Goal: Check status: Verify the current state of an ongoing process or item

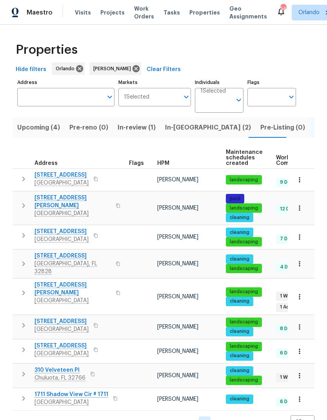
click at [63, 366] on span "310 Velveteen Pl" at bounding box center [60, 370] width 51 height 8
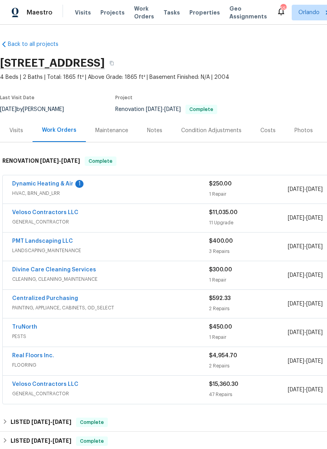
click at [63, 183] on link "Dynamic Heating & Air" at bounding box center [42, 183] width 61 height 5
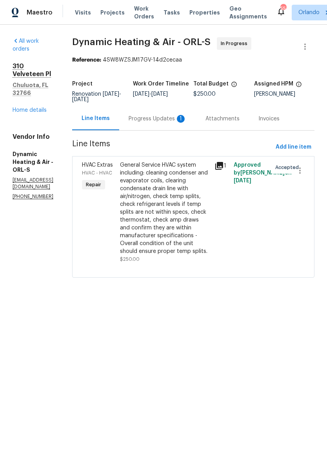
click at [187, 123] on div "Progress Updates 1" at bounding box center [158, 119] width 58 height 8
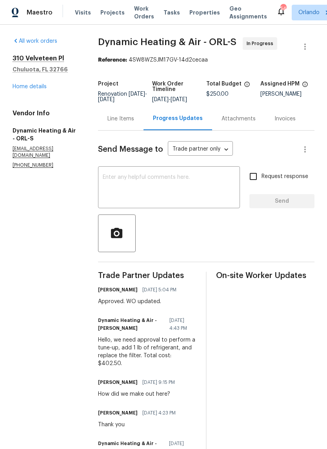
click at [126, 123] on div "Line Items" at bounding box center [121, 119] width 27 height 8
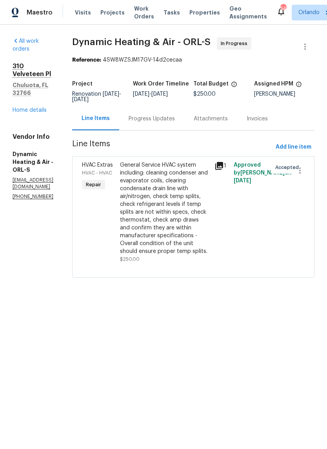
click at [175, 123] on div "Progress Updates" at bounding box center [152, 119] width 46 height 8
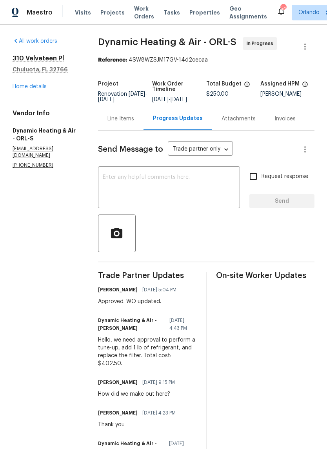
click at [124, 123] on div "Line Items" at bounding box center [121, 119] width 27 height 8
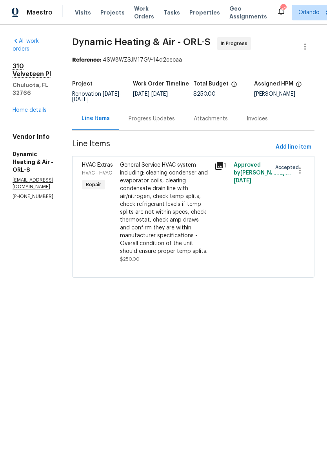
click at [192, 209] on div "General Service HVAC system including: cleaning condenser and evaporator coils,…" at bounding box center [165, 208] width 90 height 94
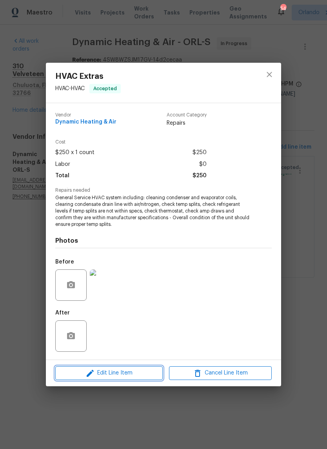
click at [144, 372] on span "Edit Line Item" at bounding box center [109, 374] width 103 height 10
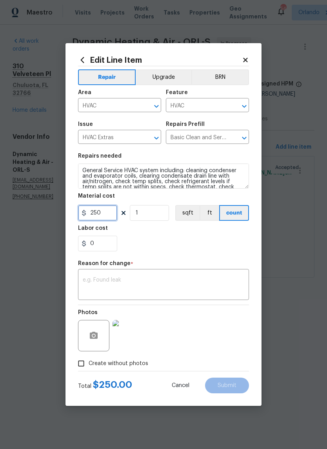
click at [108, 214] on input "250" at bounding box center [97, 213] width 39 height 16
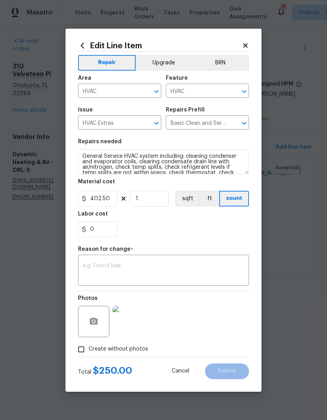
click at [179, 229] on div "Repair Upgrade BRN Area HVAC ​ Feature HVAC ​ Issue HVAC Extras ​ Repairs Prefi…" at bounding box center [163, 204] width 171 height 305
type input "402.5"
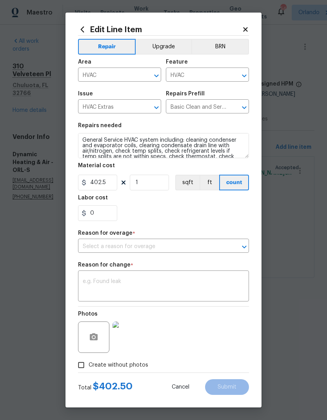
click at [186, 240] on div "Reason for overage *" at bounding box center [163, 235] width 171 height 10
click at [199, 249] on input "text" at bounding box center [152, 247] width 149 height 12
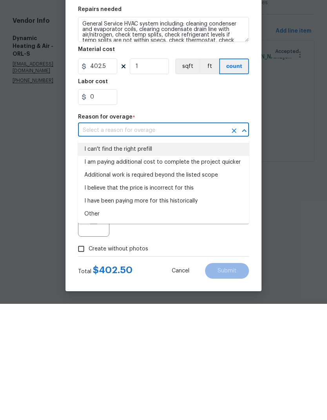
click at [170, 259] on li "I can't find the right prefill" at bounding box center [163, 265] width 171 height 13
type input "I can't find the right prefill"
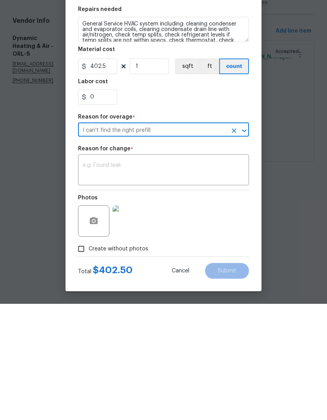
click at [160, 279] on textarea at bounding box center [164, 287] width 162 height 16
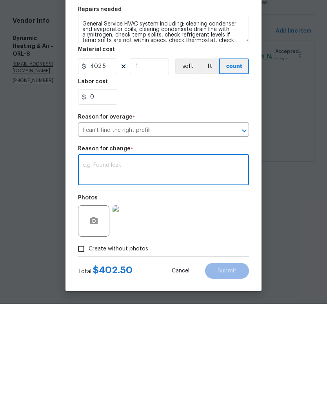
click at [141, 279] on textarea at bounding box center [164, 287] width 162 height 16
paste textarea "Hello, we need approval to perform a tune-up, add 1 lb of refrigerant, and repl…"
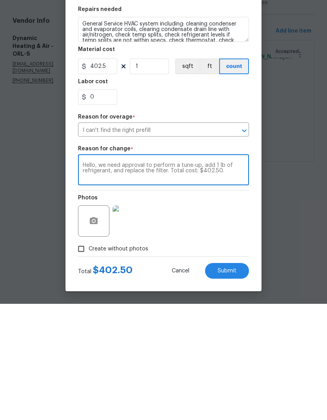
click at [150, 279] on textarea "Hello, we need approval to perform a tune-up, add 1 lb of refrigerant, and repl…" at bounding box center [164, 287] width 162 height 16
click at [151, 279] on textarea "Hello, we need approval to perform a tune-up, add 1 lb of refrigerant, and repl…" at bounding box center [164, 287] width 162 height 16
click at [166, 279] on textarea "perform a tune-up, add 1 lb of refrigerant, and replace the filter. Total cost:…" at bounding box center [164, 287] width 162 height 16
type textarea "perform a tune-up, add 1 lb of refrigerant, and replace the filter."
click at [237, 205] on div "0" at bounding box center [163, 213] width 171 height 16
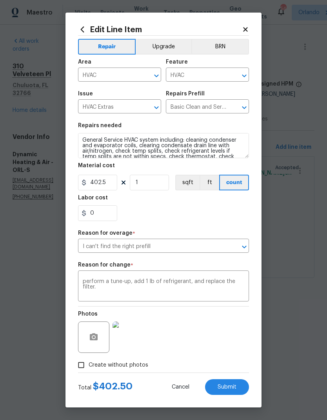
click at [238, 386] on button "Submit" at bounding box center [227, 387] width 44 height 16
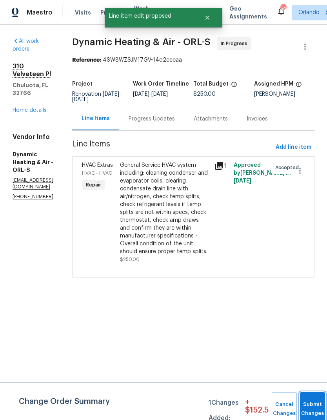
click at [314, 400] on button "Submit Changes" at bounding box center [312, 409] width 25 height 34
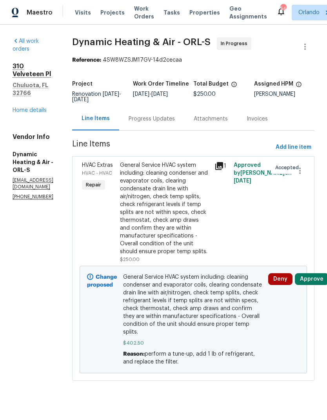
click at [324, 285] on button "Approve" at bounding box center [312, 279] width 34 height 12
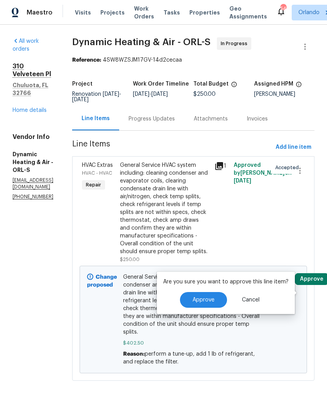
click at [214, 294] on button "Approve" at bounding box center [203, 300] width 47 height 16
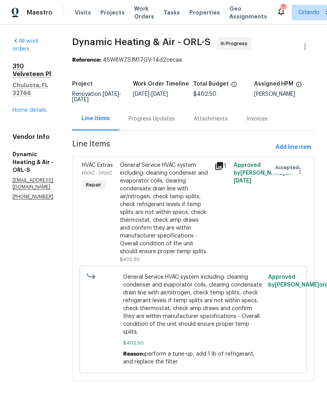
click at [175, 123] on div "Progress Updates" at bounding box center [152, 119] width 46 height 8
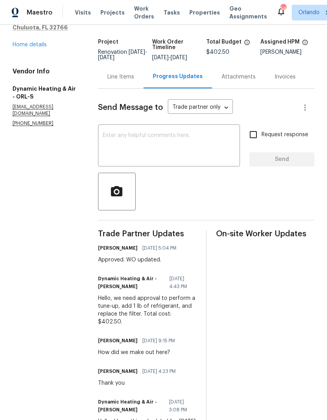
scroll to position [42, 0]
click at [131, 80] on div "Line Items" at bounding box center [121, 77] width 27 height 8
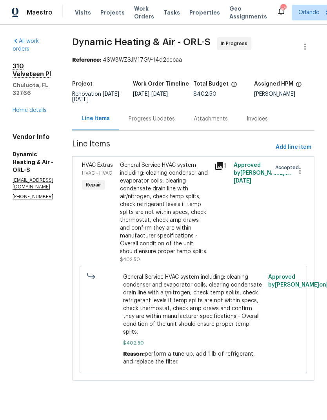
scroll to position [5, 0]
click at [175, 119] on div "Progress Updates" at bounding box center [152, 119] width 46 height 8
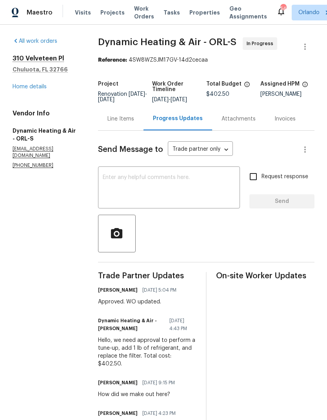
click at [126, 123] on div "Line Items" at bounding box center [121, 119] width 27 height 8
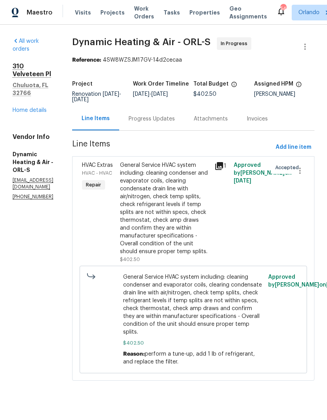
scroll to position [5, 0]
click at [44, 108] on link "Home details" at bounding box center [30, 110] width 34 height 5
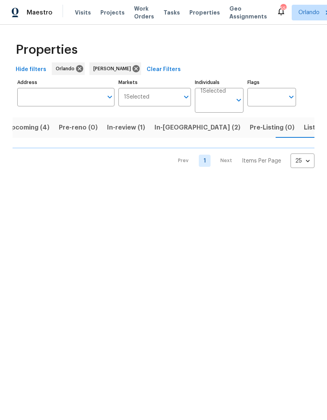
scroll to position [0, 11]
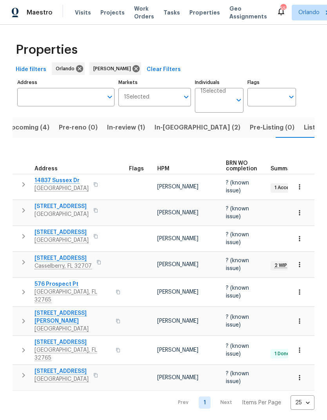
click at [130, 128] on span "In-review (1)" at bounding box center [126, 127] width 38 height 11
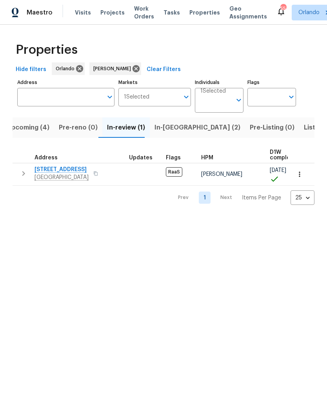
click at [175, 126] on span "In-reno (2)" at bounding box center [198, 127] width 86 height 11
